Goal: Task Accomplishment & Management: Manage account settings

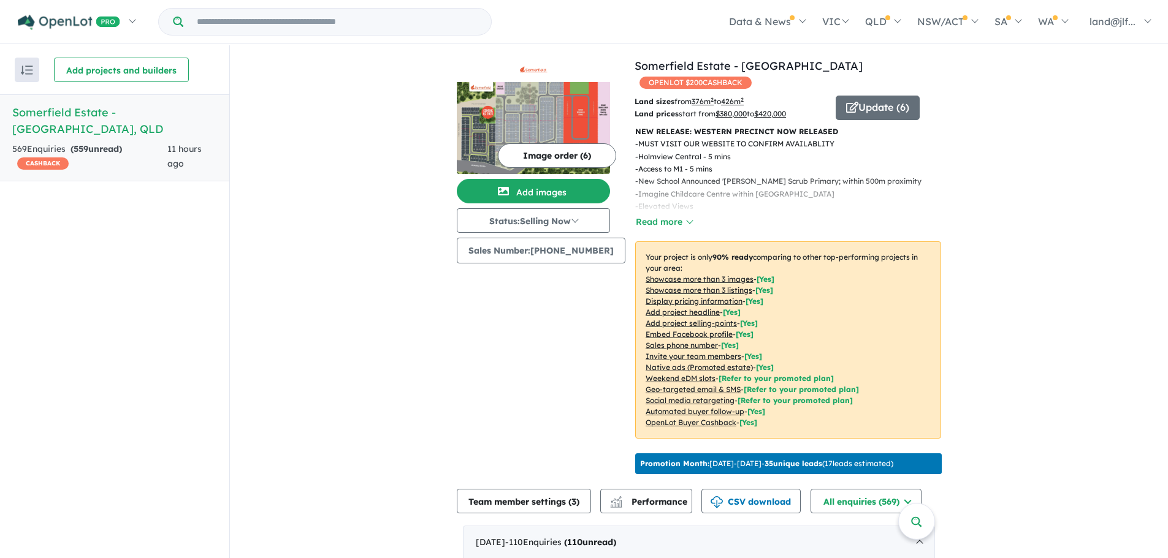
click at [1113, 18] on span "land@jlf..." at bounding box center [1112, 21] width 46 height 12
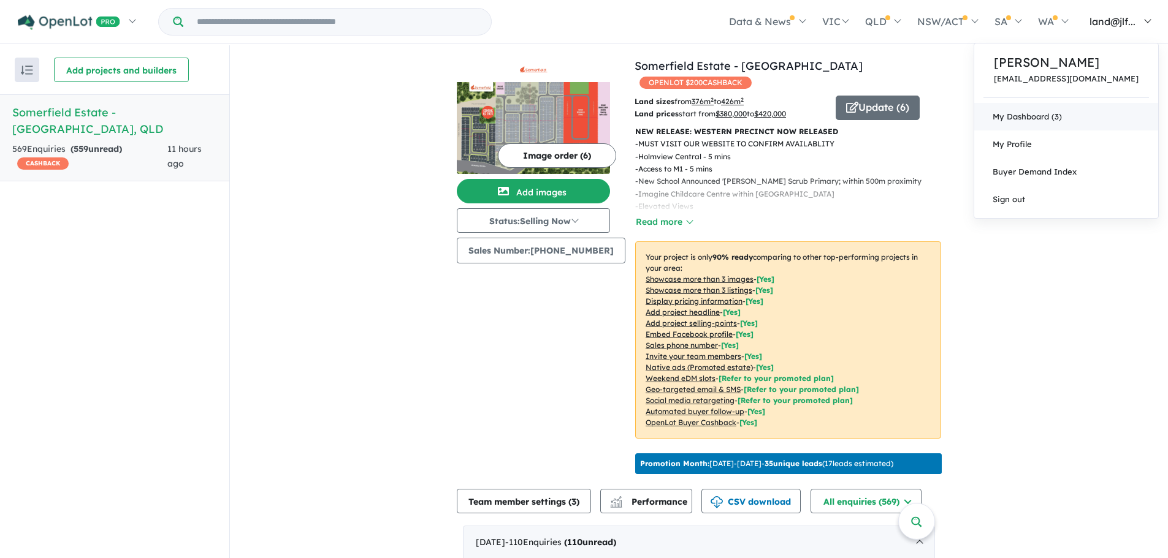
click at [1086, 115] on link "My Dashboard (3)" at bounding box center [1066, 117] width 184 height 28
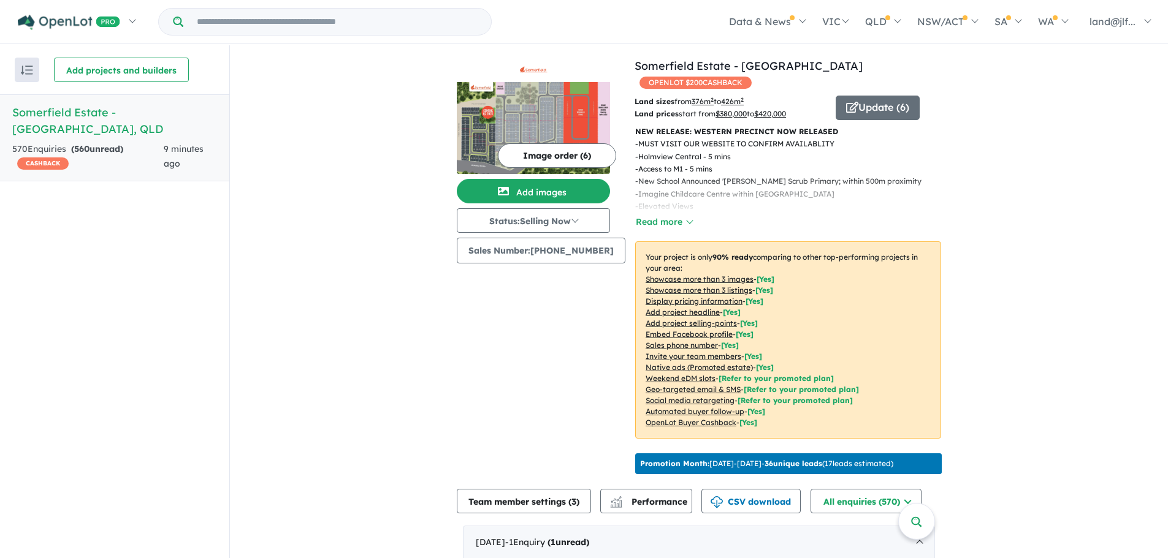
click at [876, 96] on button "Update ( 6 )" at bounding box center [877, 108] width 84 height 25
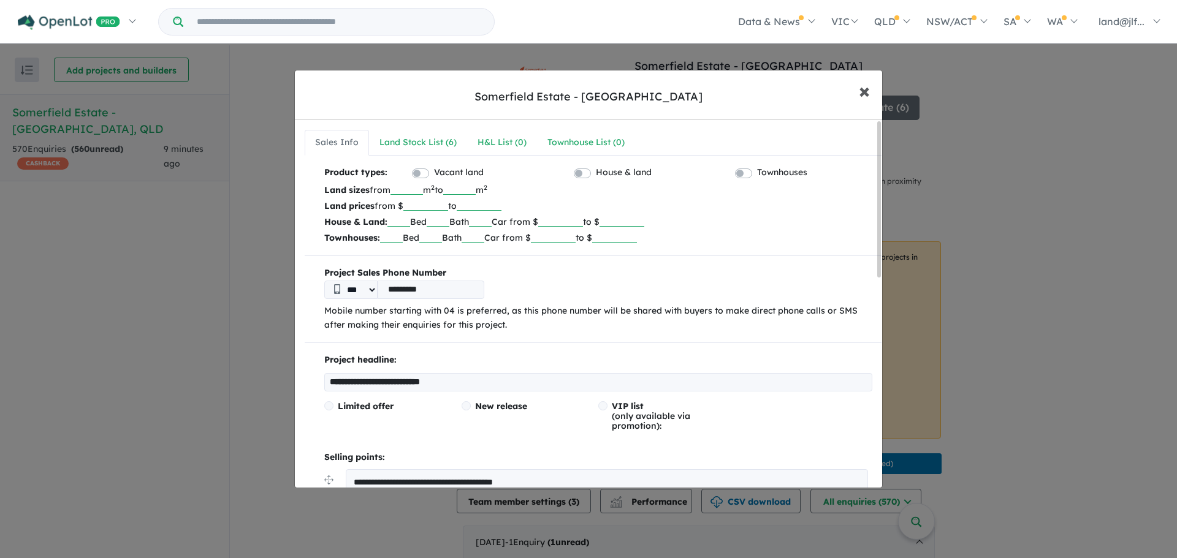
click at [869, 94] on span "×" at bounding box center [864, 90] width 11 height 26
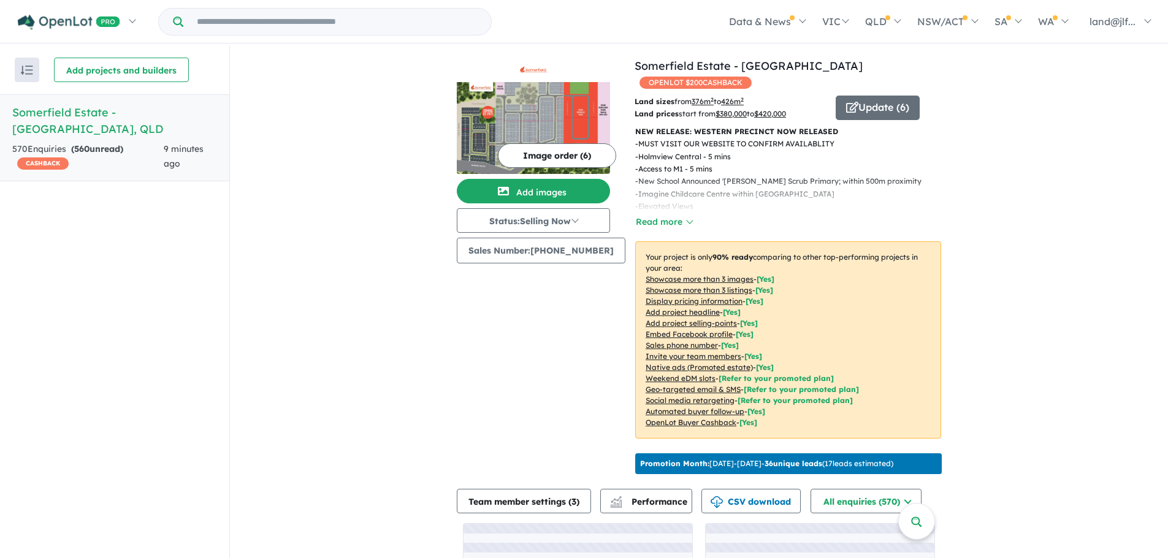
click at [1010, 248] on div "View all projects in your account [GEOGRAPHIC_DATA] - [GEOGRAPHIC_DATA] OPENLOT…" at bounding box center [699, 359] width 938 height 629
click at [641, 215] on button "Read more" at bounding box center [664, 222] width 58 height 14
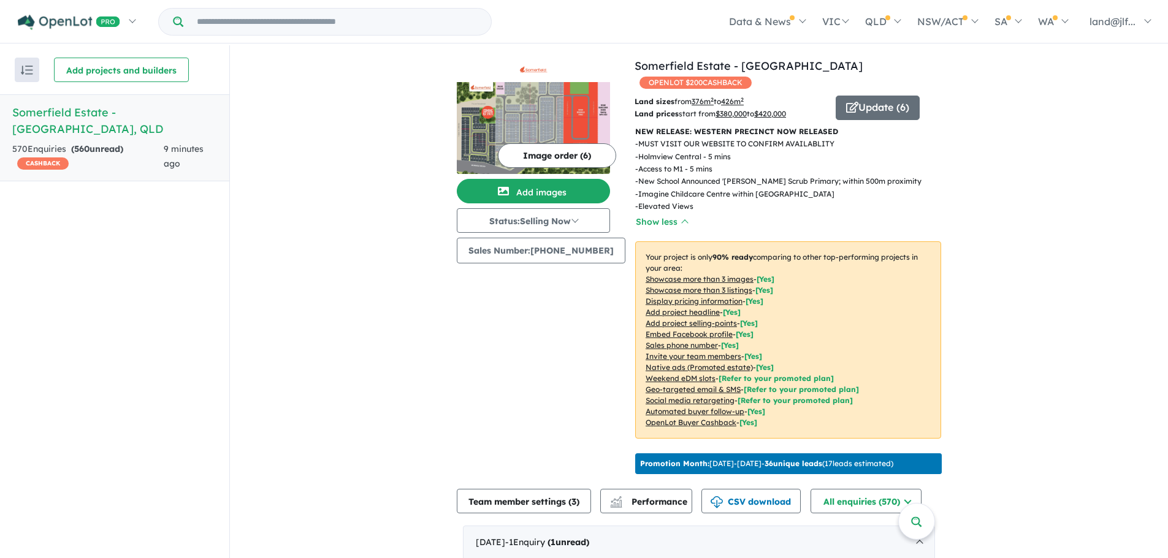
click at [878, 101] on button "Update ( 6 )" at bounding box center [877, 108] width 84 height 25
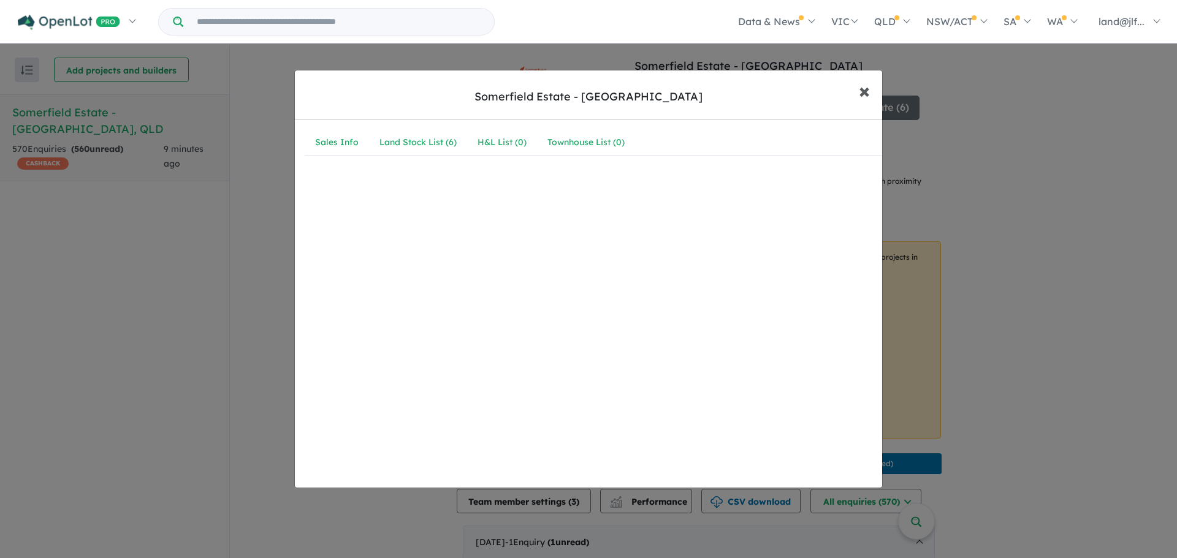
drag, startPoint x: 862, startPoint y: 85, endPoint x: 951, endPoint y: 97, distance: 89.0
click at [862, 86] on span "×" at bounding box center [864, 90] width 11 height 26
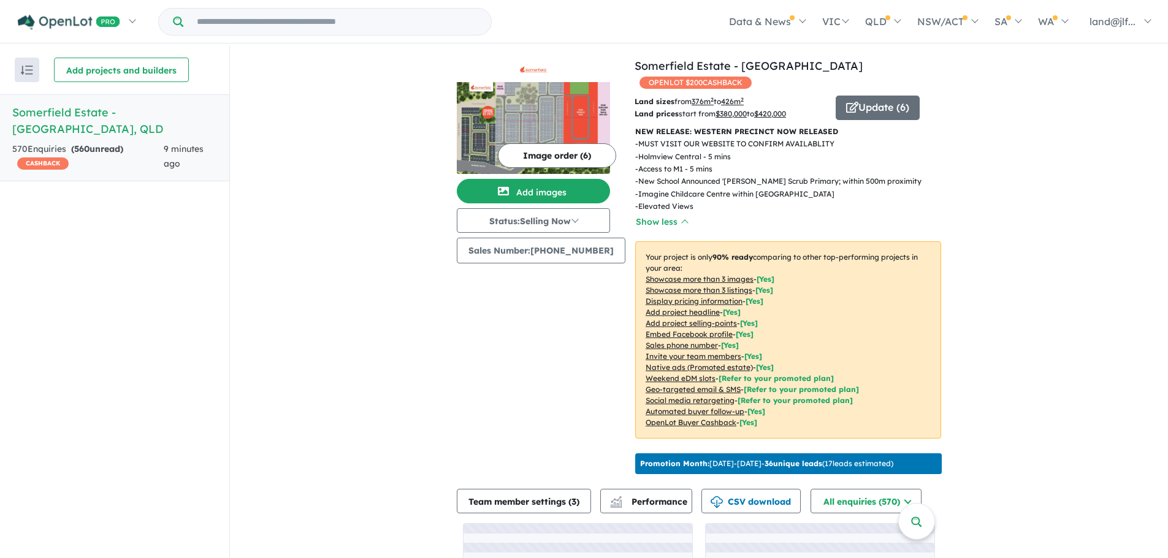
click at [1083, 208] on div "View all projects in your account [GEOGRAPHIC_DATA] - [GEOGRAPHIC_DATA] OPENLOT…" at bounding box center [699, 359] width 938 height 629
click at [875, 96] on button "Update ( 6 )" at bounding box center [877, 108] width 84 height 25
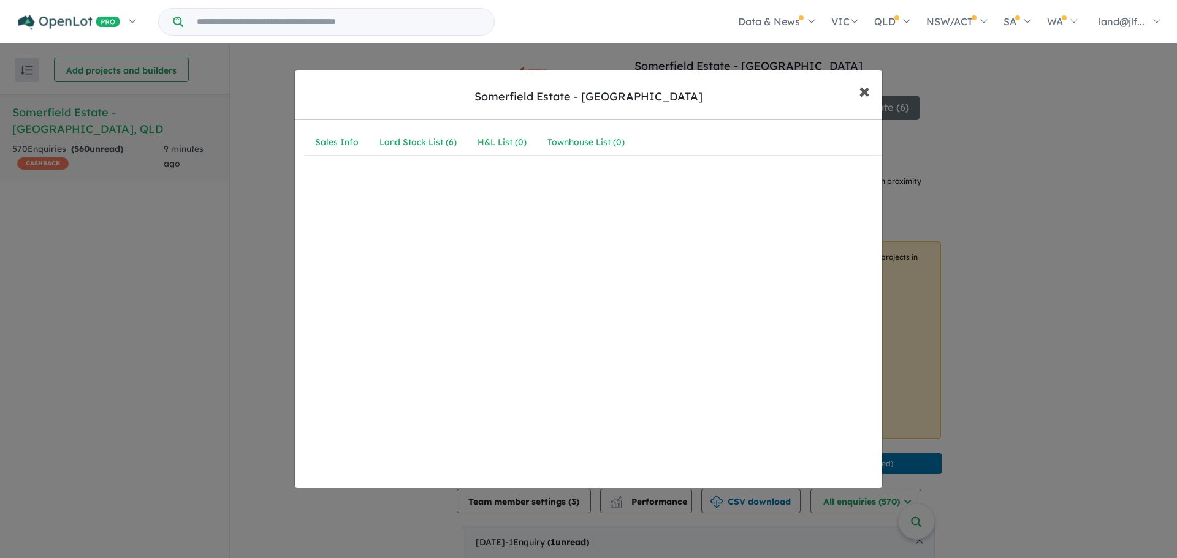
click at [867, 88] on span "×" at bounding box center [864, 90] width 11 height 26
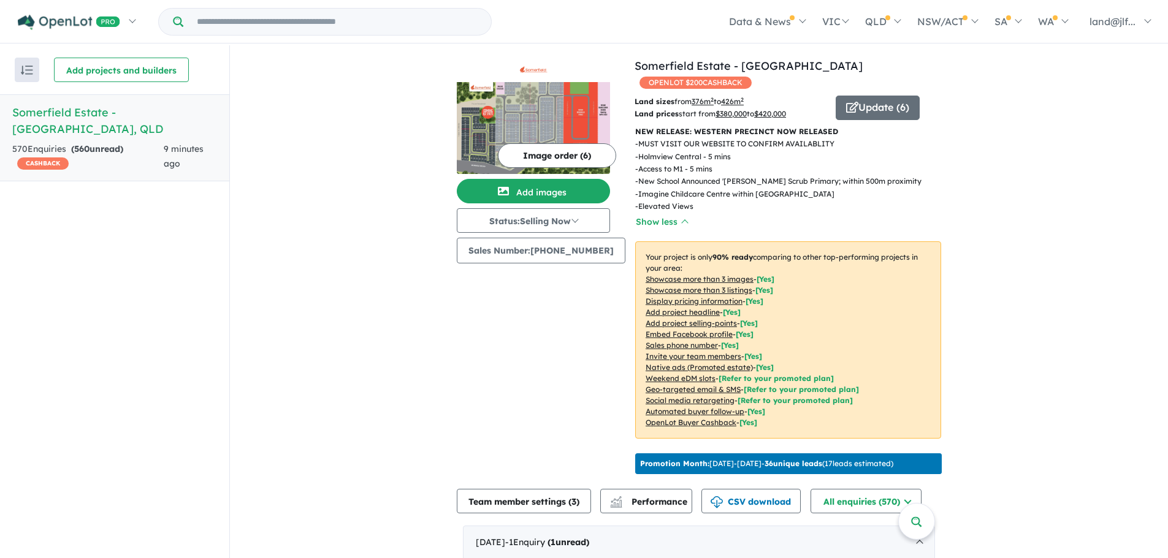
click at [883, 96] on button "Update ( 6 )" at bounding box center [877, 108] width 84 height 25
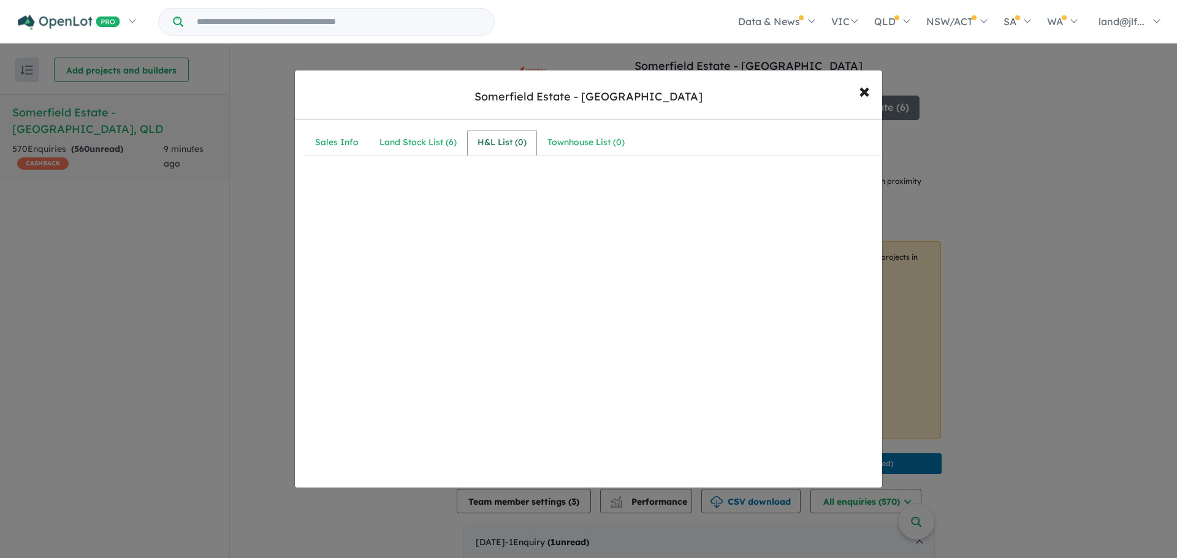
click at [508, 139] on div "H&L List ( 0 )" at bounding box center [501, 142] width 49 height 15
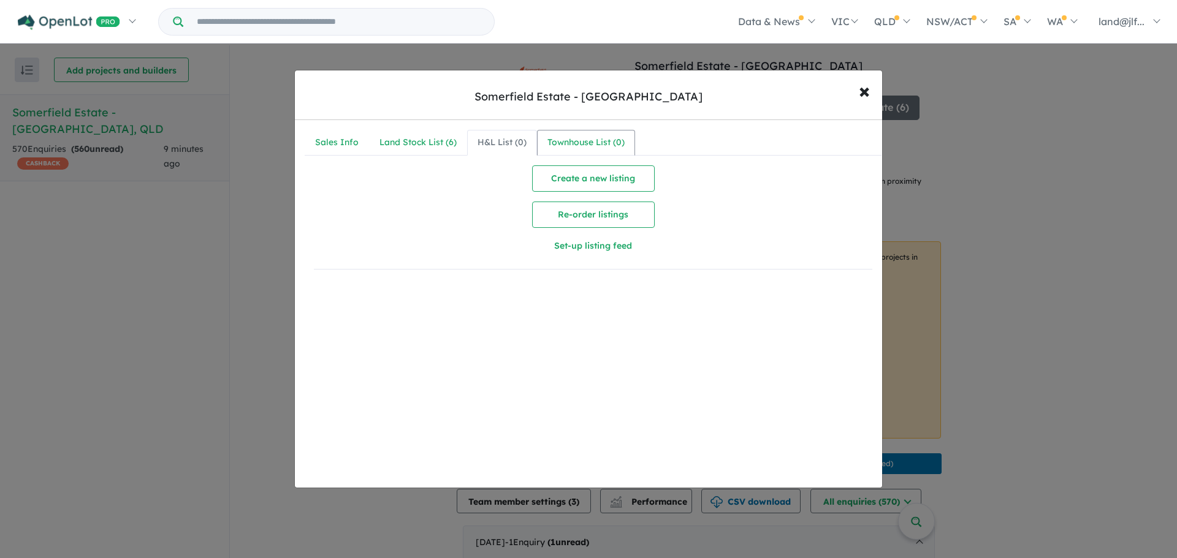
click at [579, 152] on link "Townhouse List ( 0 )" at bounding box center [586, 143] width 98 height 26
click at [372, 152] on link "Land Stock List ( 6 )" at bounding box center [418, 143] width 98 height 26
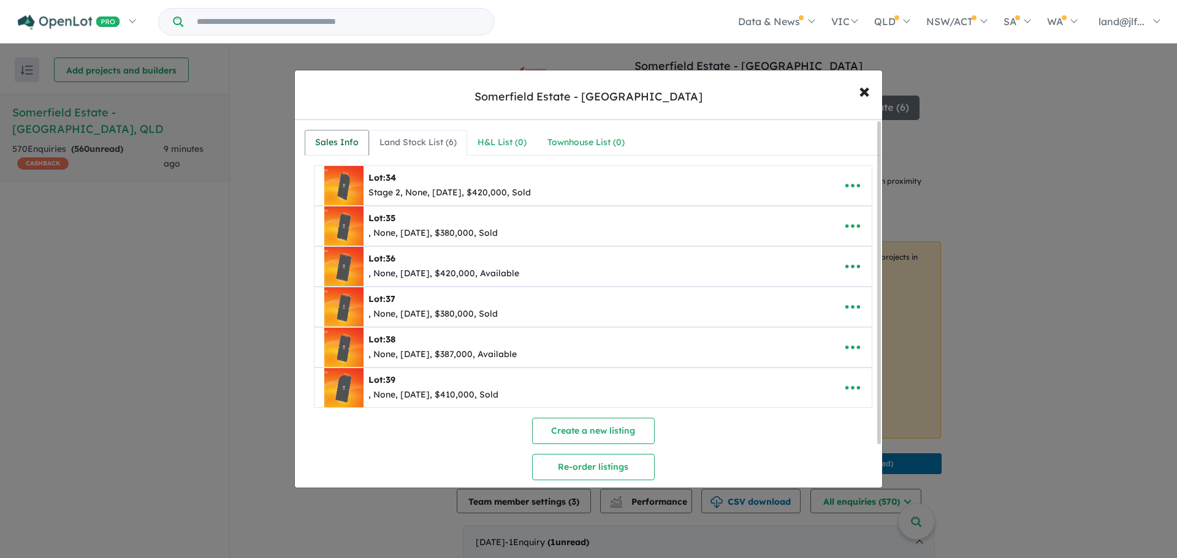
click at [354, 147] on div "Sales Info" at bounding box center [337, 142] width 44 height 15
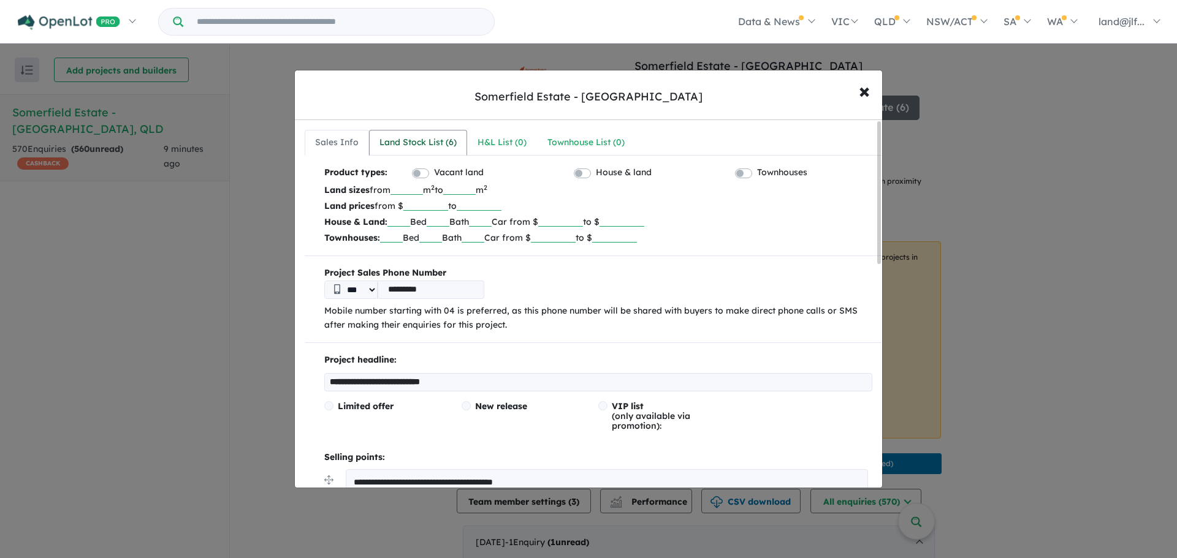
click at [410, 145] on div "Land Stock List ( 6 )" at bounding box center [417, 142] width 77 height 15
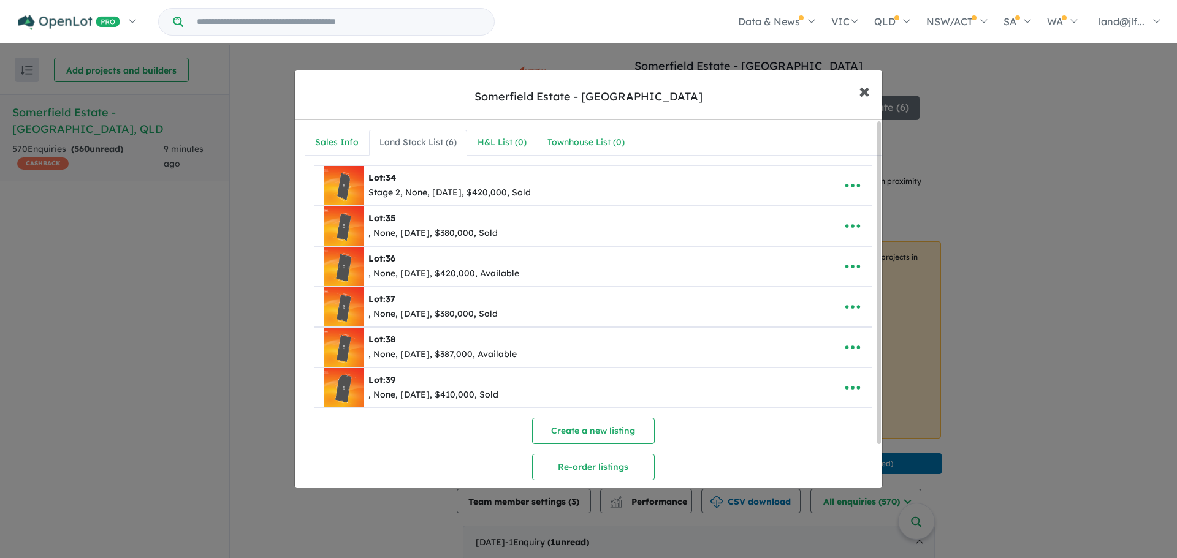
click at [863, 89] on span "×" at bounding box center [864, 90] width 11 height 26
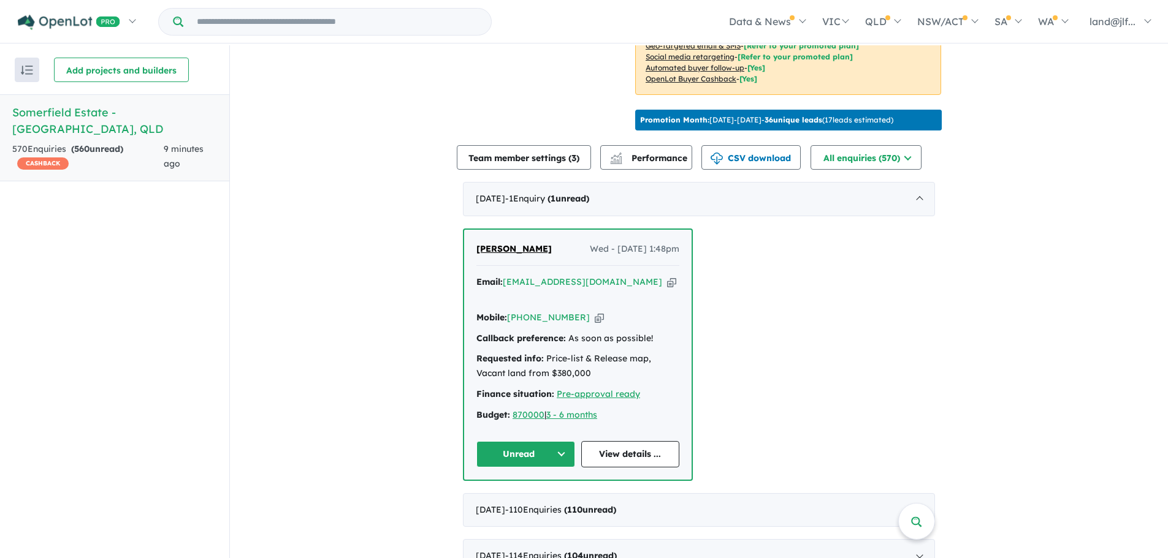
scroll to position [415, 0]
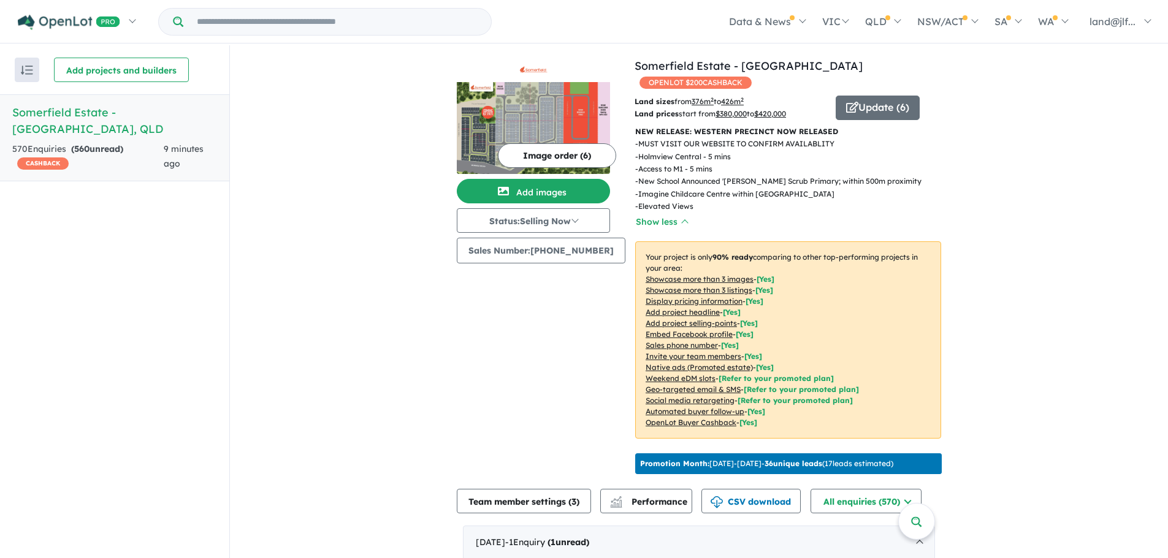
click at [873, 96] on button "Update ( 6 )" at bounding box center [877, 108] width 84 height 25
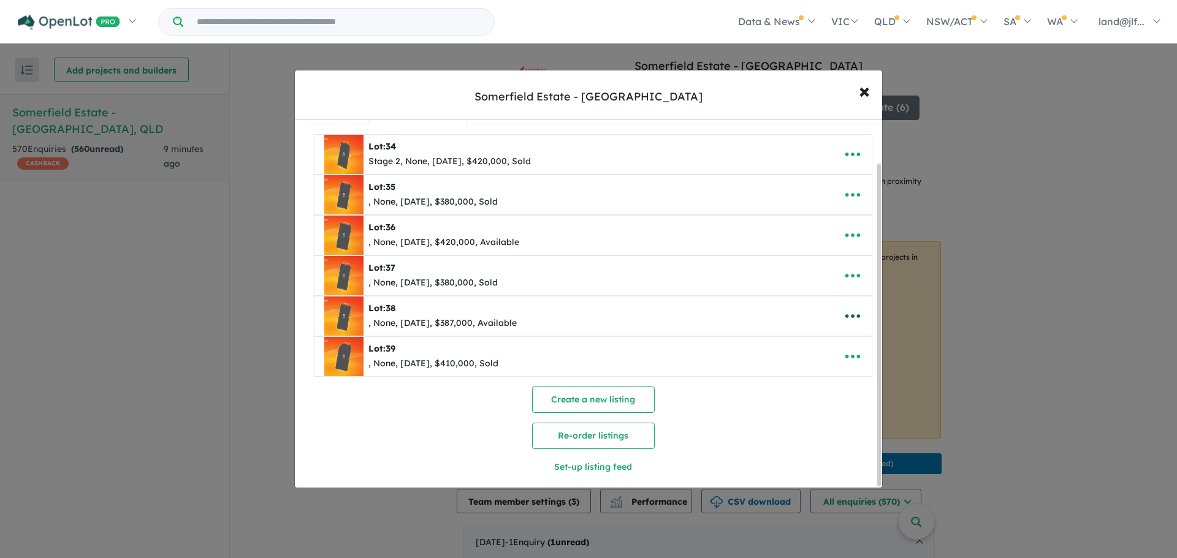
scroll to position [49, 0]
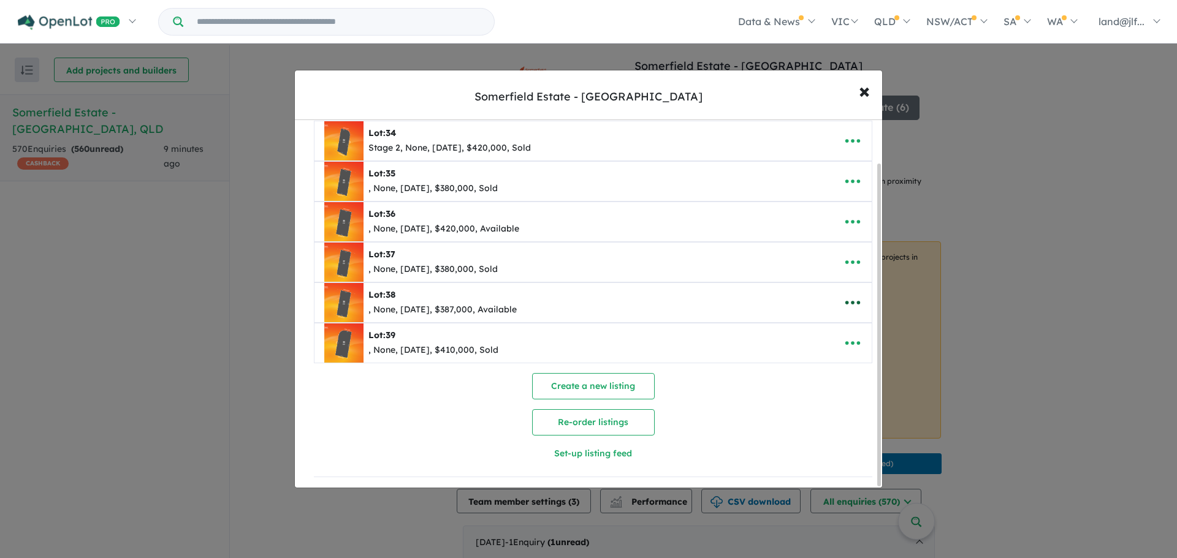
click at [856, 296] on icon "button" at bounding box center [852, 303] width 18 height 18
click at [828, 332] on link "Edit" at bounding box center [825, 333] width 91 height 28
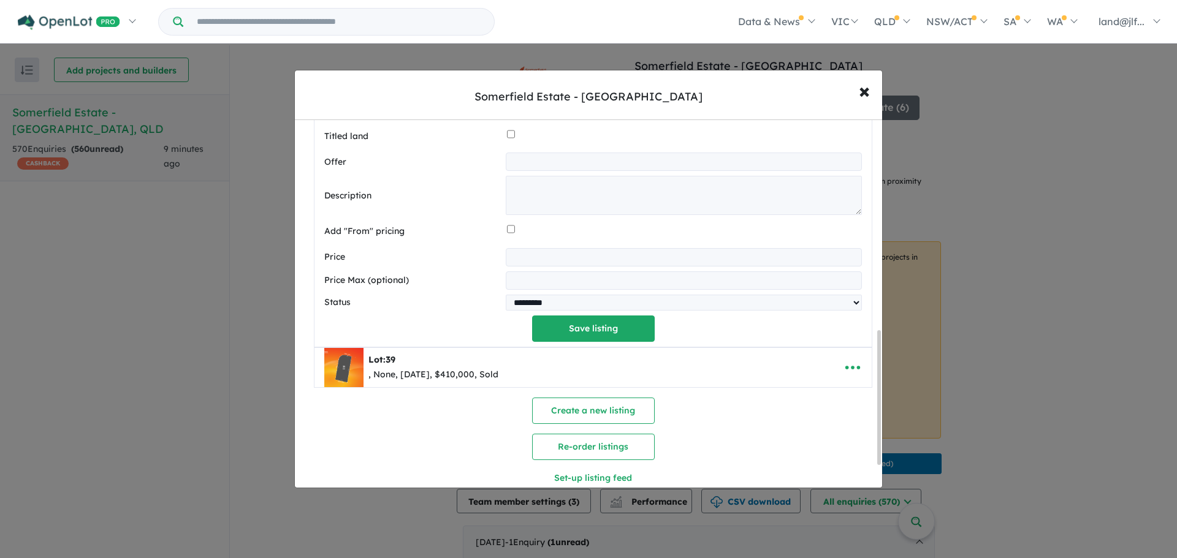
scroll to position [639, 0]
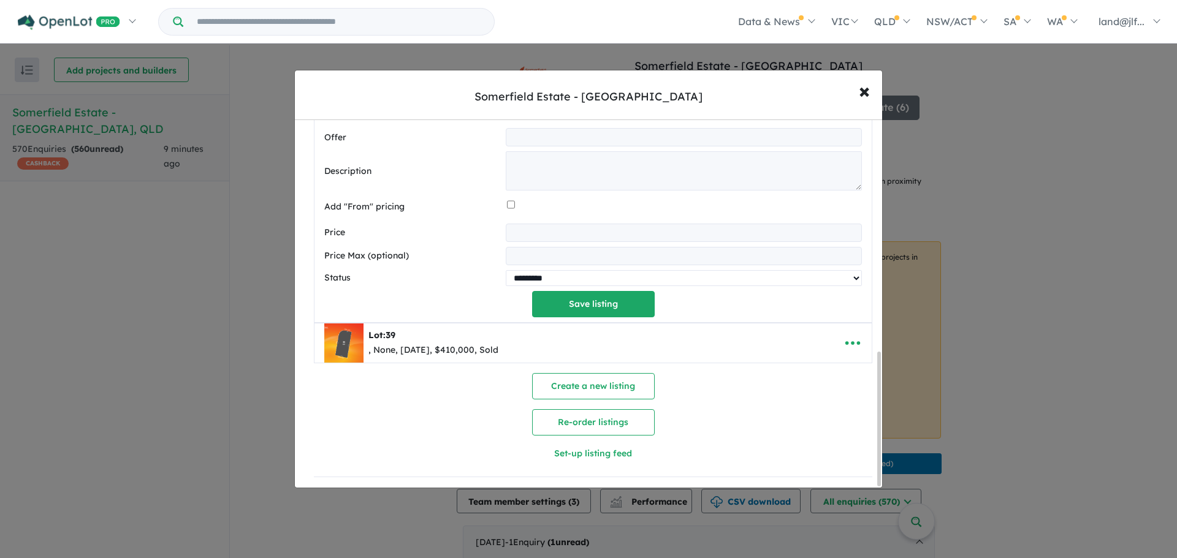
click at [566, 270] on select "********* ******** **** ******" at bounding box center [684, 278] width 356 height 16
click at [506, 270] on select "********* ******** **** ******" at bounding box center [684, 278] width 356 height 16
click at [531, 276] on select "********* ******** **** ******" at bounding box center [684, 278] width 356 height 16
select select "****"
click at [506, 270] on select "********* ******** **** ******" at bounding box center [684, 278] width 356 height 16
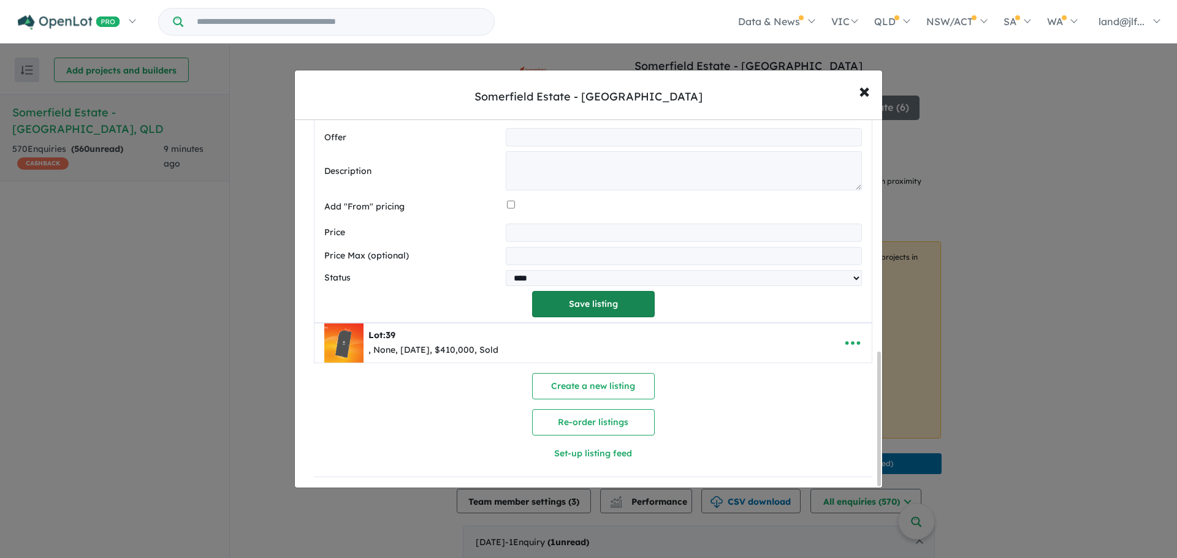
click at [565, 304] on button "Save listing" at bounding box center [593, 304] width 123 height 26
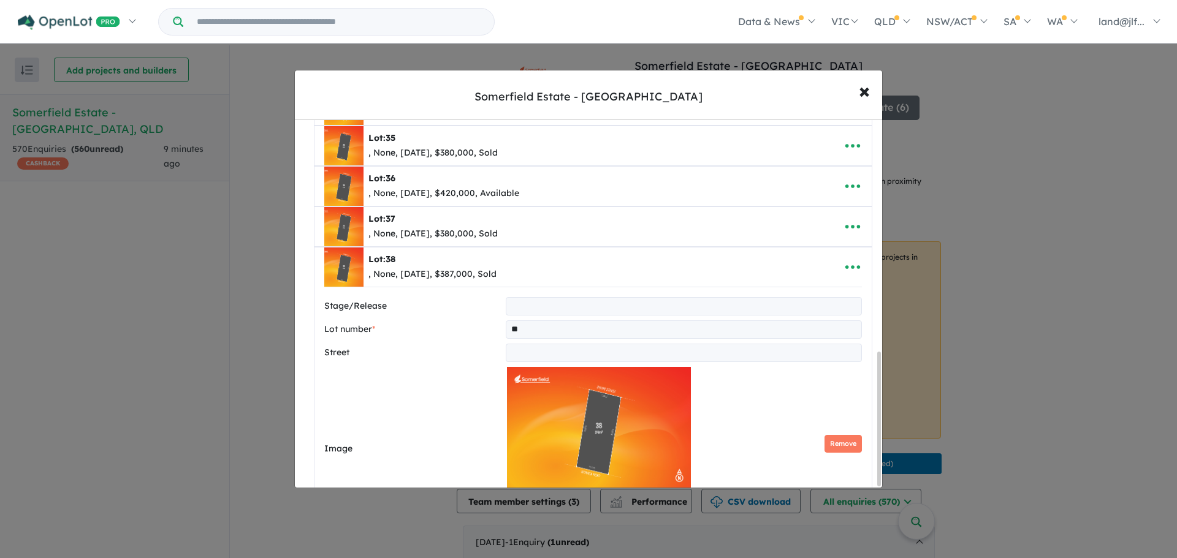
select select "****"
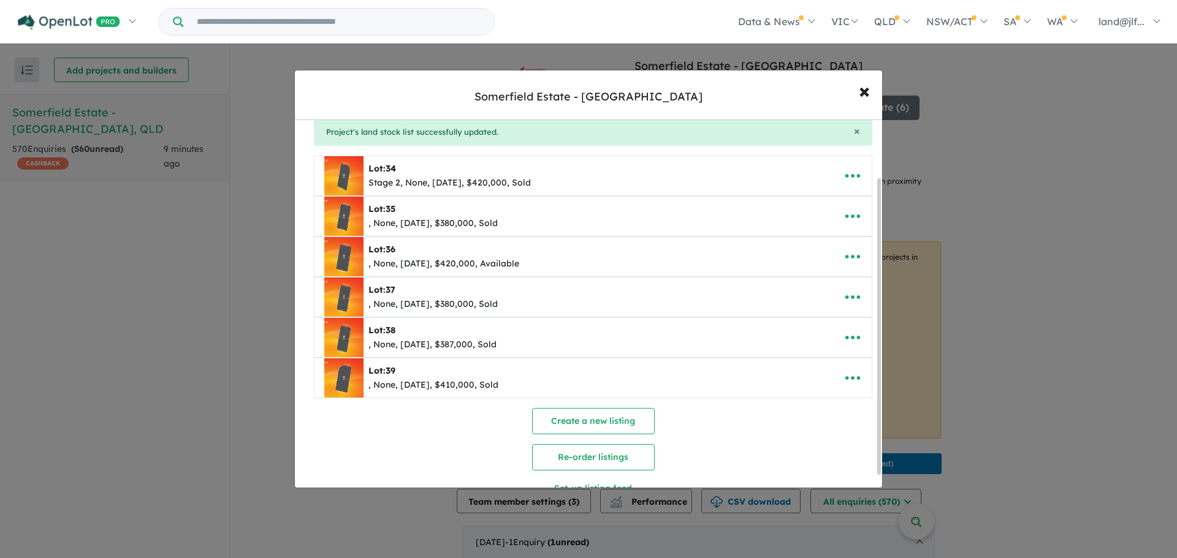
scroll to position [25, 0]
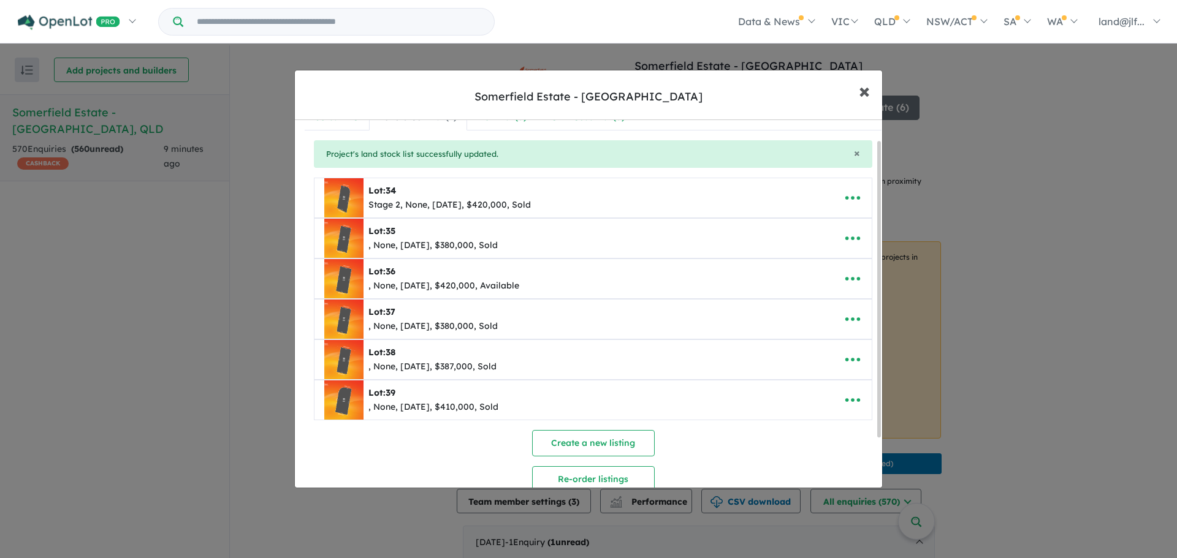
click at [869, 92] on span "×" at bounding box center [864, 90] width 11 height 26
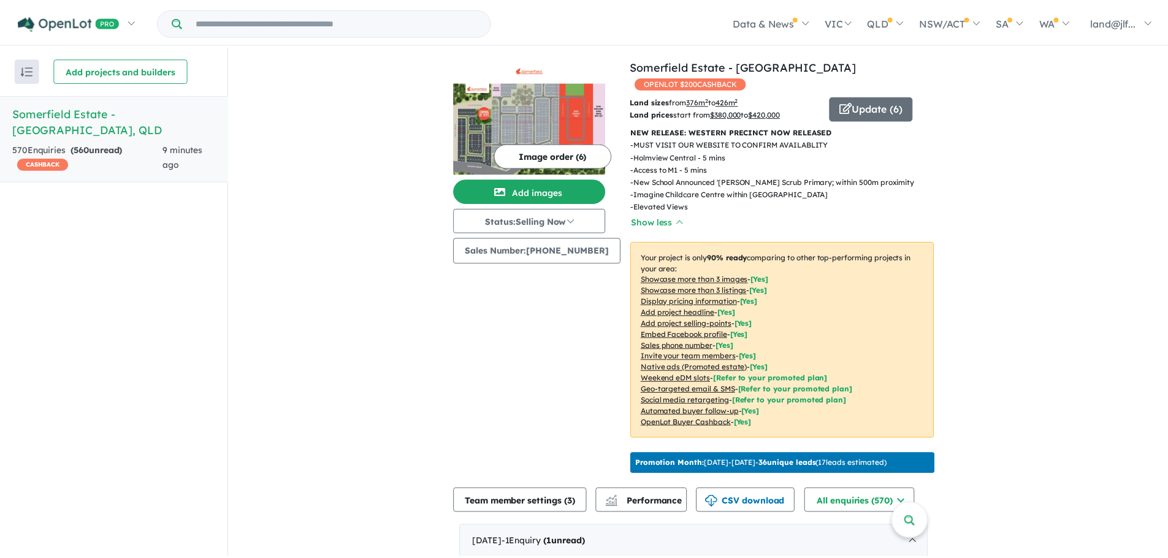
scroll to position [0, 0]
